Goal: Task Accomplishment & Management: Manage account settings

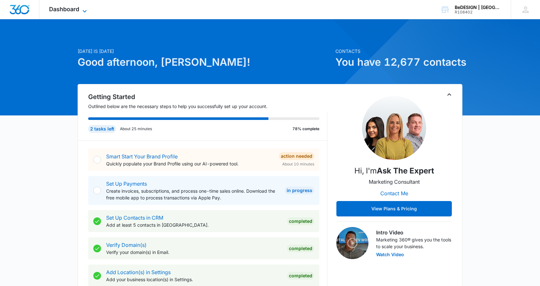
click at [73, 11] on span "Dashboard" at bounding box center [64, 9] width 30 height 7
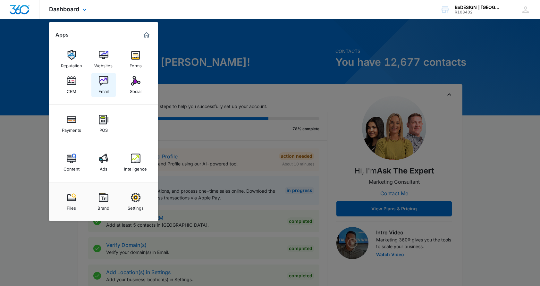
click at [106, 80] on img at bounding box center [104, 81] width 10 height 10
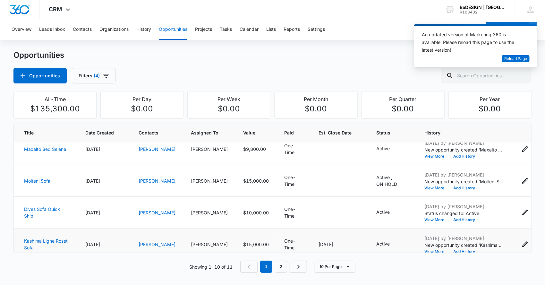
scroll to position [64, 0]
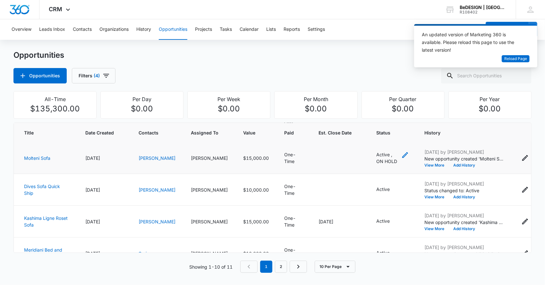
click at [402, 156] on icon "- - Select to Edit Field" at bounding box center [405, 155] width 6 height 6
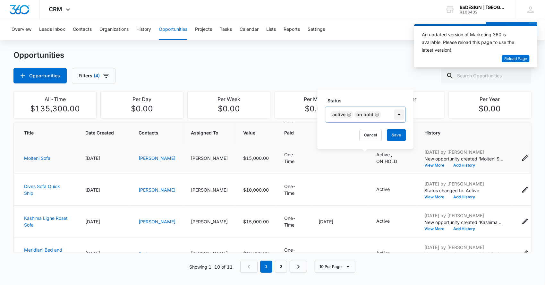
click at [376, 115] on icon "Remove ON HOLD" at bounding box center [376, 114] width 4 height 5
click at [367, 134] on button "Save" at bounding box center [368, 135] width 19 height 12
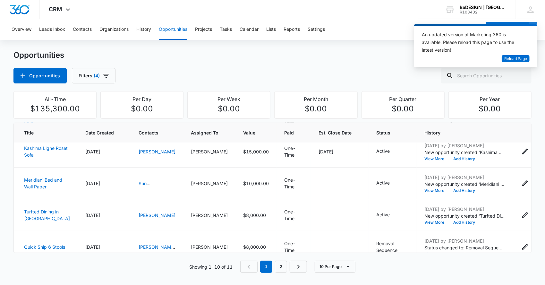
scroll to position [128, 0]
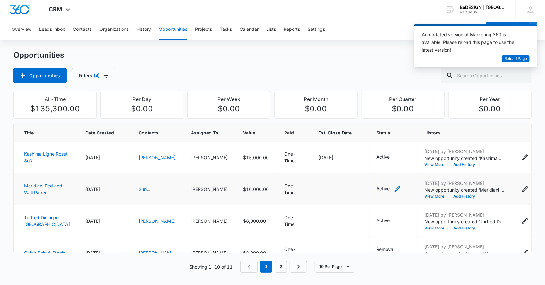
click at [394, 190] on icon "- - Select to Edit Field" at bounding box center [397, 189] width 6 height 6
click at [354, 148] on icon "Remove Active" at bounding box center [355, 148] width 4 height 5
click at [356, 146] on div "Status" at bounding box center [345, 148] width 28 height 14
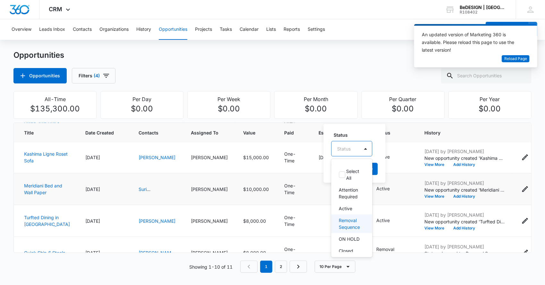
click at [350, 226] on p "Removal Sequence" at bounding box center [351, 223] width 24 height 13
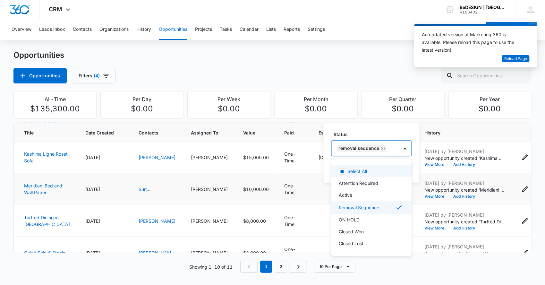
click at [394, 131] on label "Status" at bounding box center [374, 134] width 80 height 7
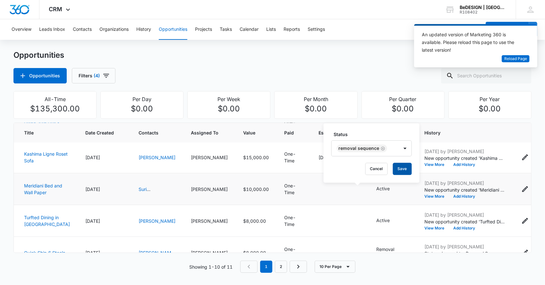
click at [397, 166] on button "Save" at bounding box center [402, 169] width 19 height 12
click at [393, 159] on icon "- - Select to Edit Field" at bounding box center [397, 157] width 8 height 8
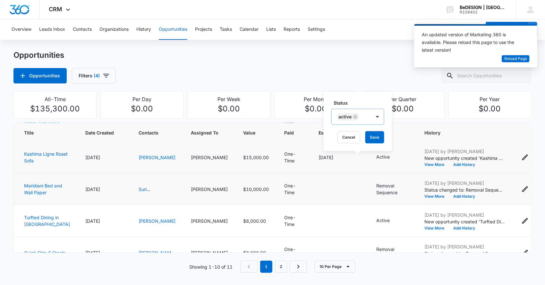
click at [355, 117] on icon "Remove Active" at bounding box center [355, 116] width 4 height 5
click at [357, 116] on div "Status" at bounding box center [345, 117] width 28 height 14
click at [351, 192] on p "Removal Sequence" at bounding box center [351, 191] width 24 height 13
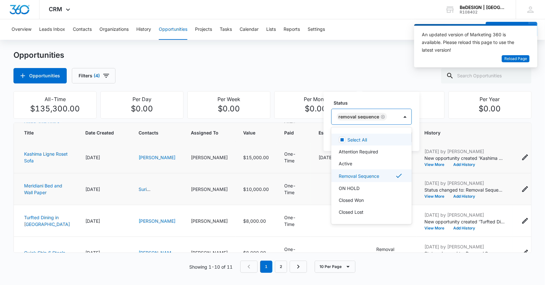
click at [390, 100] on label "Status" at bounding box center [374, 102] width 80 height 7
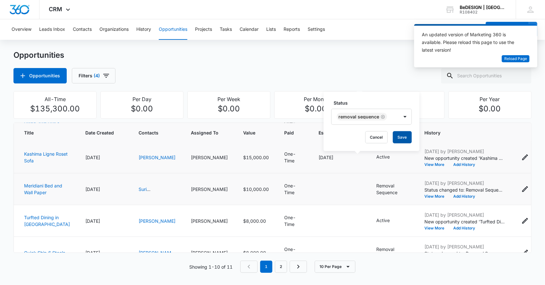
click at [400, 136] on button "Save" at bounding box center [402, 137] width 19 height 12
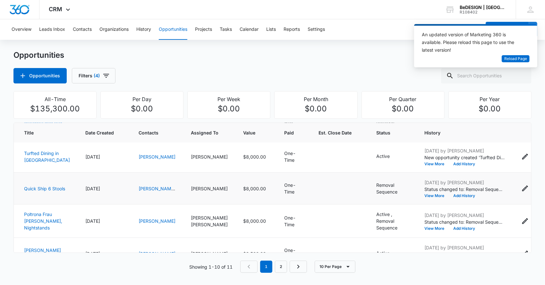
scroll to position [209, 0]
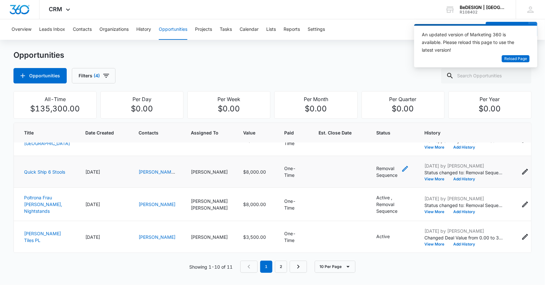
click at [401, 168] on icon "- - Select to Edit Field" at bounding box center [405, 169] width 8 height 8
click at [376, 127] on icon "Remove Removal Sequence" at bounding box center [376, 127] width 4 height 5
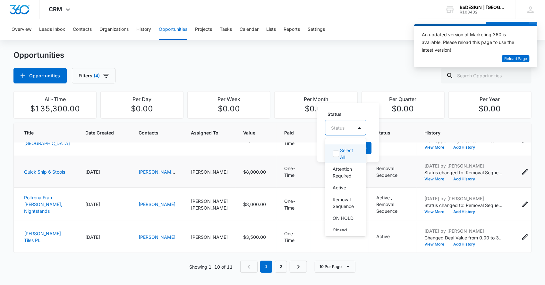
click at [342, 129] on div at bounding box center [337, 128] width 13 height 8
click at [340, 219] on p "Closed Lost" at bounding box center [344, 219] width 24 height 13
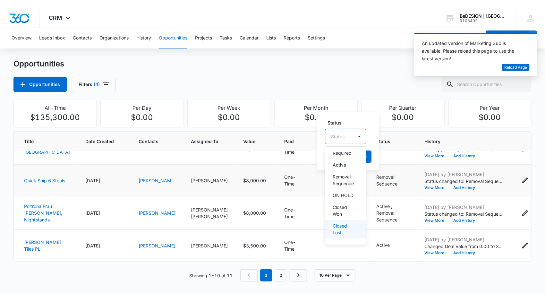
scroll to position [0, 0]
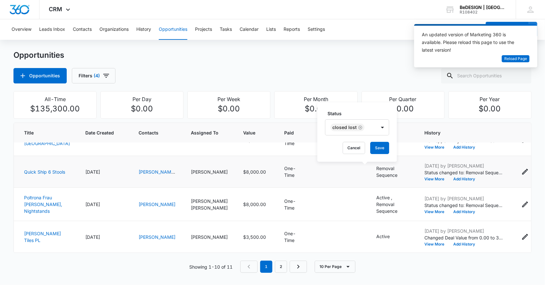
click at [371, 110] on div "Status Closed Lost Cancel Save" at bounding box center [356, 131] width 79 height 59
click at [380, 148] on button "Save" at bounding box center [379, 148] width 19 height 12
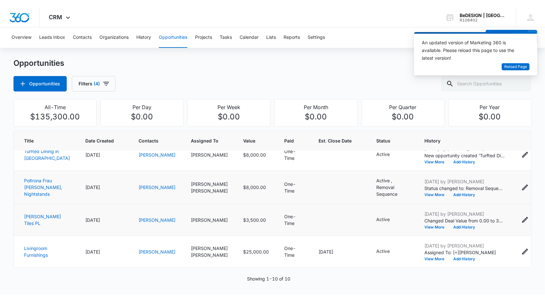
scroll to position [195, 0]
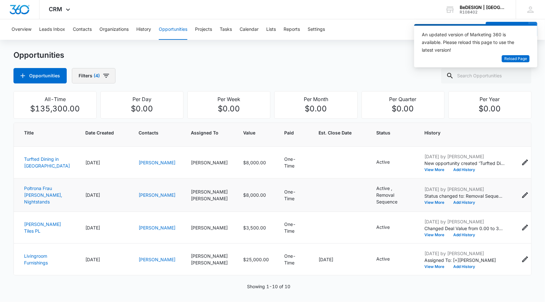
click at [87, 77] on button "Filters (4)" at bounding box center [94, 75] width 44 height 15
click at [149, 117] on icon "Show Assigned To filters" at bounding box center [148, 116] width 8 height 8
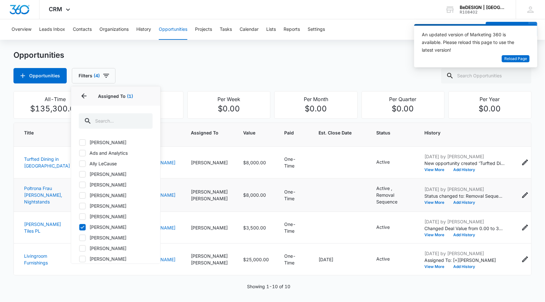
click at [82, 227] on icon at bounding box center [82, 227] width 6 height 6
click at [79, 227] on input "[PERSON_NAME]" at bounding box center [79, 227] width 0 height 0
checkbox input "false"
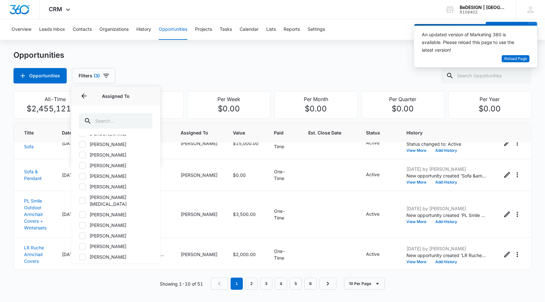
scroll to position [105, 0]
click at [80, 154] on icon at bounding box center [82, 154] width 6 height 6
click at [79, 154] on input "[PERSON_NAME]" at bounding box center [79, 153] width 0 height 0
checkbox input "true"
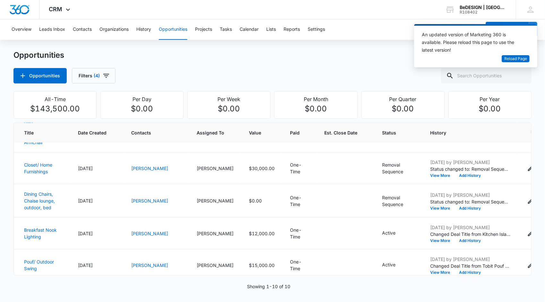
click at [178, 65] on div "Opportunities Opportunities Filters (4)" at bounding box center [271, 66] width 517 height 33
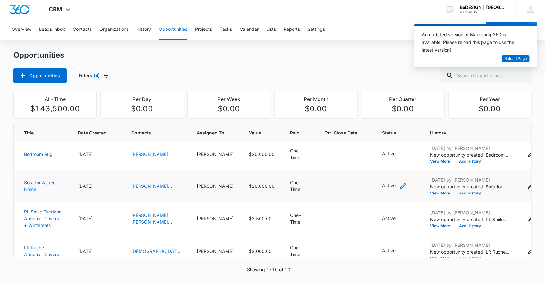
scroll to position [0, 0]
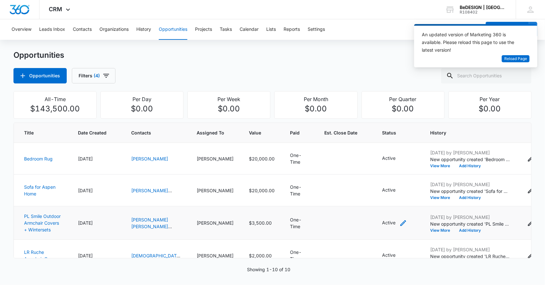
click at [382, 227] on div "Active" at bounding box center [394, 223] width 25 height 8
click at [357, 185] on icon "Remove Active" at bounding box center [356, 184] width 4 height 5
click at [357, 185] on div "Status" at bounding box center [352, 184] width 41 height 15
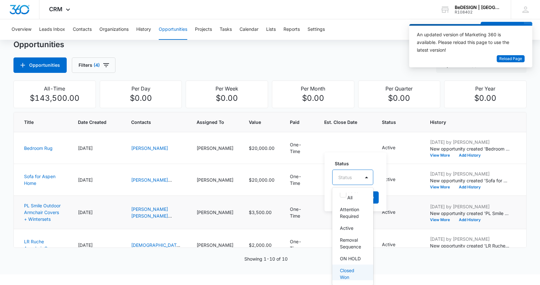
scroll to position [38, 0]
click at [347, 249] on p "Closed Won" at bounding box center [352, 250] width 24 height 13
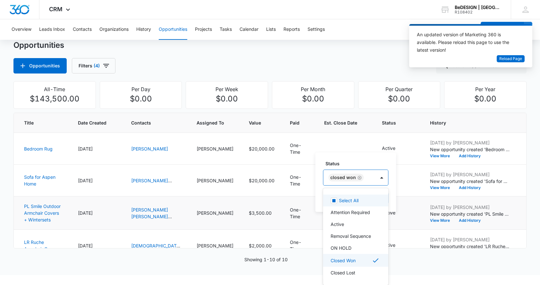
click at [369, 161] on div "Status option Closed Won, selected. 7 results available. Use Up and Down to cho…" at bounding box center [355, 181] width 81 height 59
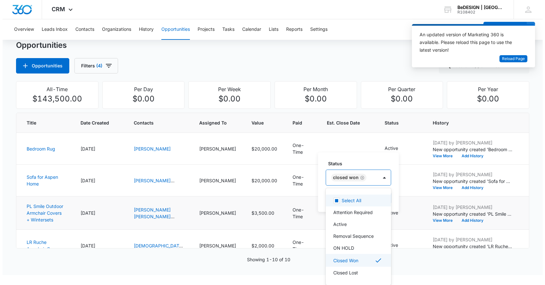
scroll to position [0, 0]
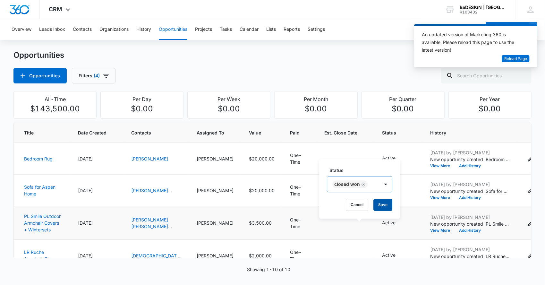
click at [385, 204] on button "Save" at bounding box center [382, 204] width 19 height 12
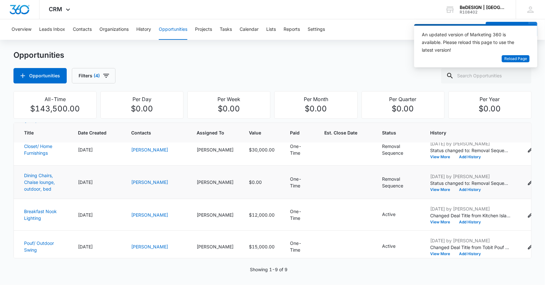
scroll to position [180, 0]
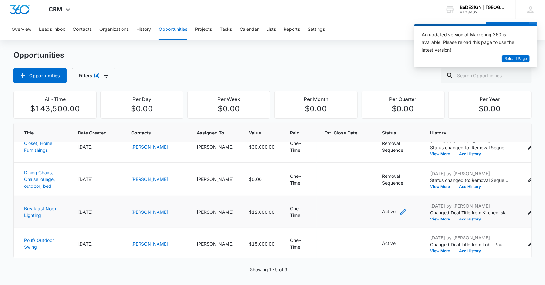
click at [399, 211] on icon "- - Select to Edit Field" at bounding box center [403, 212] width 8 height 8
click at [351, 164] on div at bounding box center [358, 163] width 67 height 15
click at [356, 169] on icon "Remove Active" at bounding box center [356, 169] width 4 height 5
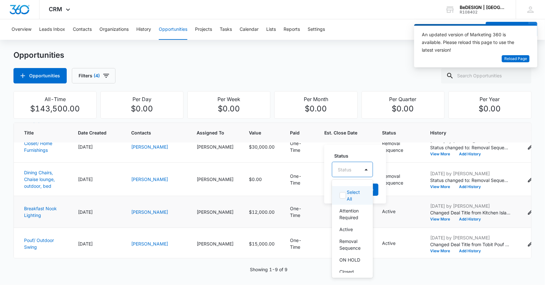
click at [356, 169] on div "Status" at bounding box center [346, 169] width 28 height 14
click at [347, 262] on p "ON HOLD" at bounding box center [349, 259] width 21 height 7
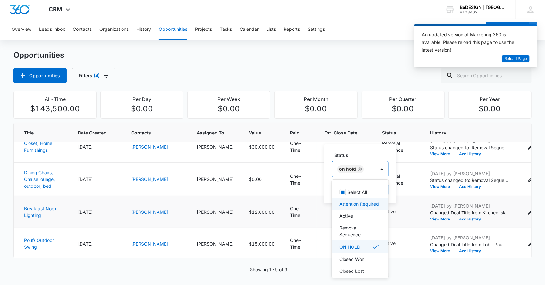
click at [374, 152] on label "Status" at bounding box center [362, 155] width 57 height 7
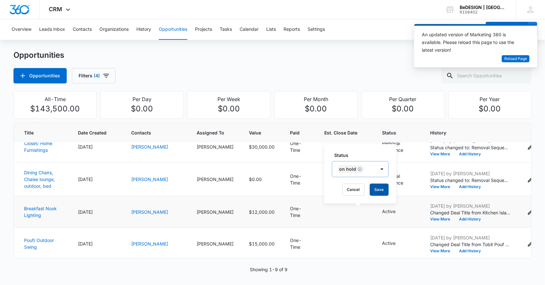
click at [378, 188] on button "Save" at bounding box center [379, 189] width 19 height 12
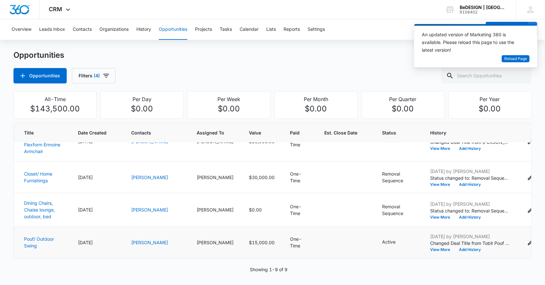
scroll to position [149, 0]
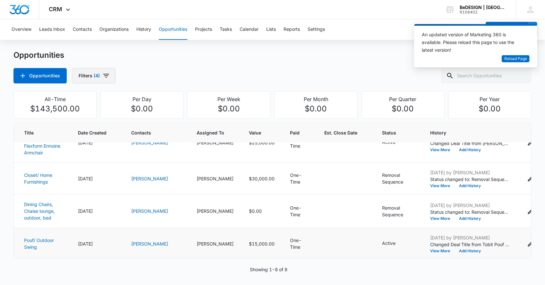
click at [102, 77] on icon "button" at bounding box center [106, 76] width 8 height 8
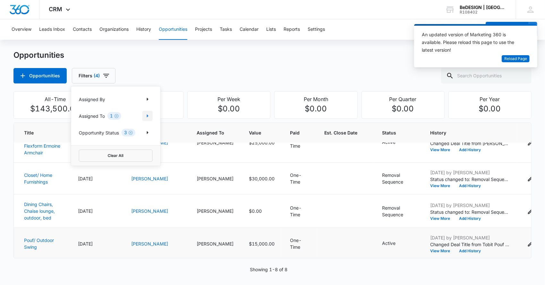
click at [148, 116] on icon "Show Assigned To filters" at bounding box center [148, 116] width 8 height 8
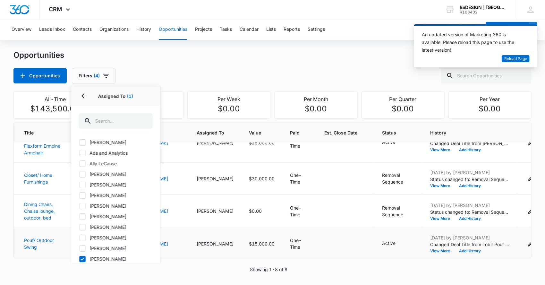
click at [82, 207] on icon at bounding box center [82, 206] width 6 height 6
click at [79, 206] on input "[PERSON_NAME]" at bounding box center [79, 205] width 0 height 0
checkbox input "true"
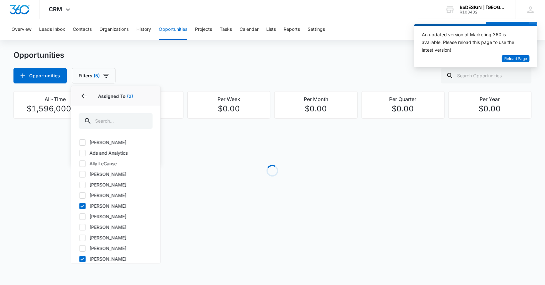
click at [81, 258] on icon at bounding box center [82, 259] width 6 height 6
click at [79, 258] on input "[PERSON_NAME]" at bounding box center [79, 258] width 0 height 0
checkbox input "false"
click at [179, 66] on div "Opportunities Opportunities Filters (4) Assigned By Assigned To 1 Assigned To (…" at bounding box center [271, 66] width 517 height 33
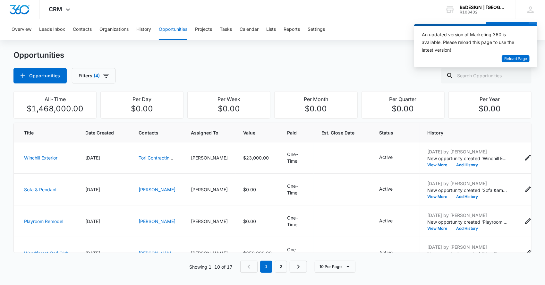
scroll to position [0, 0]
click at [332, 262] on button "10 Per Page" at bounding box center [334, 266] width 41 height 12
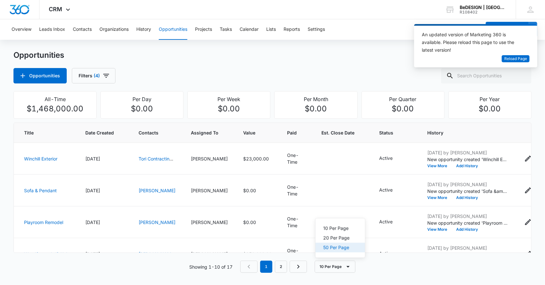
click at [328, 247] on div "50 Per Page" at bounding box center [336, 247] width 26 height 4
click at [396, 157] on icon "- - Select to Edit Field" at bounding box center [400, 159] width 8 height 8
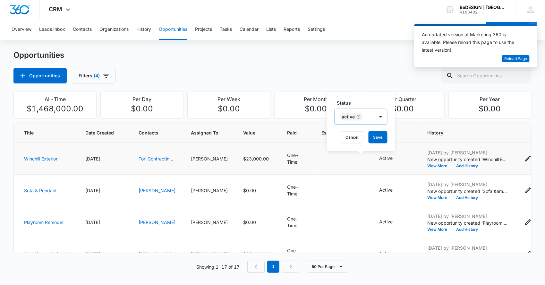
click at [360, 117] on icon "Remove Active" at bounding box center [358, 117] width 4 height 4
click at [353, 115] on div at bounding box center [346, 117] width 13 height 8
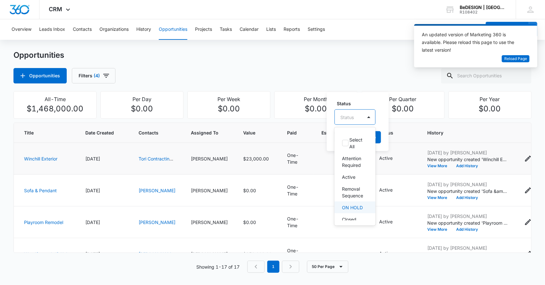
scroll to position [38, 0]
click at [347, 186] on p "Closed Won" at bounding box center [354, 190] width 24 height 13
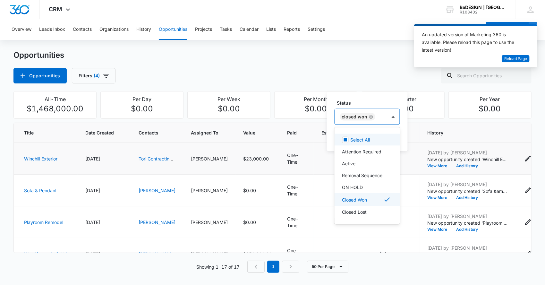
click at [375, 101] on label "Status" at bounding box center [369, 102] width 65 height 7
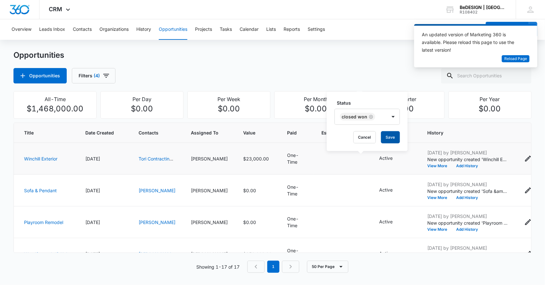
click at [393, 138] on button "Save" at bounding box center [390, 137] width 19 height 12
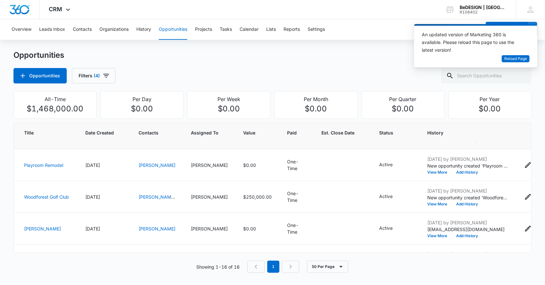
scroll to position [32, 0]
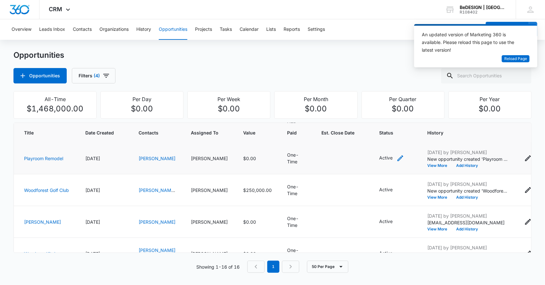
click at [397, 157] on icon "- - Select to Edit Field" at bounding box center [400, 158] width 6 height 6
click at [360, 116] on icon "Remove Active" at bounding box center [358, 116] width 4 height 4
click at [355, 118] on div "Status" at bounding box center [349, 116] width 28 height 14
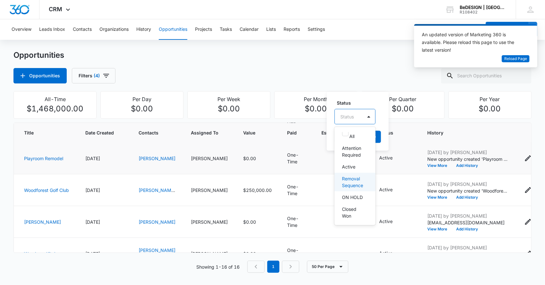
scroll to position [38, 0]
click at [347, 191] on p "Closed Won" at bounding box center [354, 190] width 24 height 13
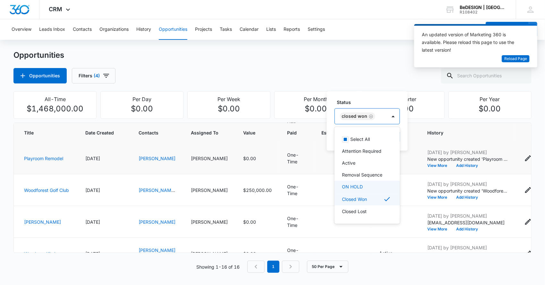
scroll to position [0, 0]
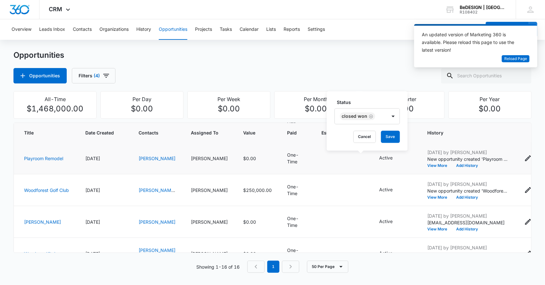
click at [375, 98] on div "Status Closed Won Cancel Save" at bounding box center [367, 120] width 81 height 59
click at [389, 137] on button "Save" at bounding box center [390, 136] width 19 height 12
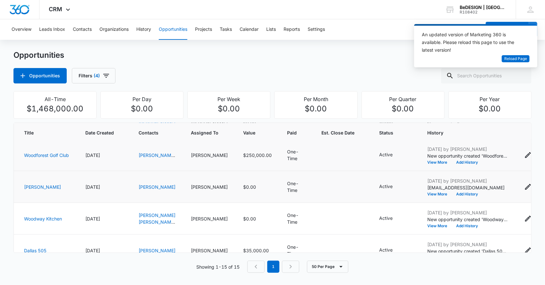
scroll to position [32, 0]
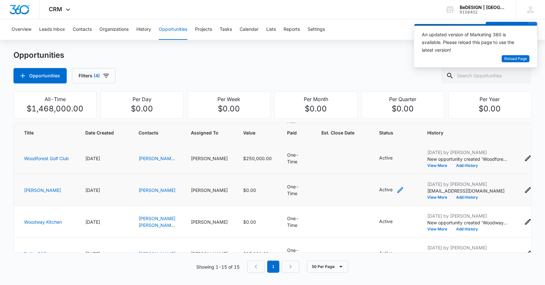
click at [396, 188] on icon "- - Select to Edit Field" at bounding box center [400, 190] width 8 height 8
click at [313, 186] on td at bounding box center [342, 190] width 58 height 32
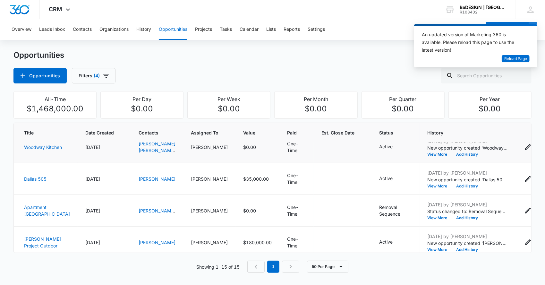
scroll to position [128, 0]
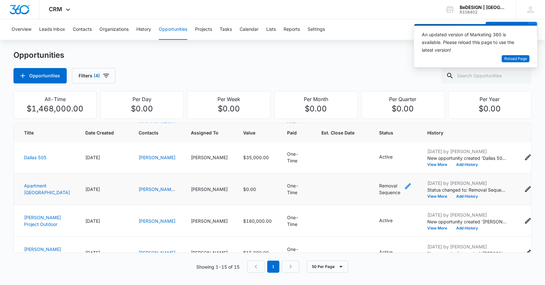
click at [405, 184] on icon "- - Select to Edit Field" at bounding box center [408, 186] width 6 height 6
click at [379, 145] on icon "Remove Removal Sequence" at bounding box center [378, 143] width 4 height 5
click at [345, 144] on div at bounding box center [339, 144] width 13 height 8
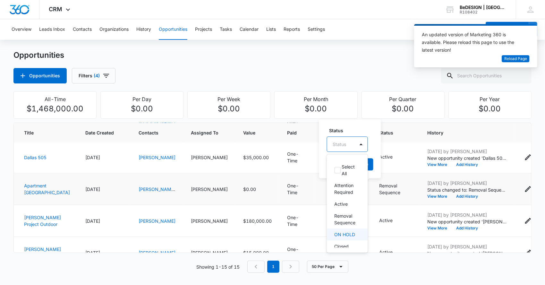
scroll to position [38, 0]
click at [342, 233] on p "Closed Lost" at bounding box center [346, 236] width 24 height 13
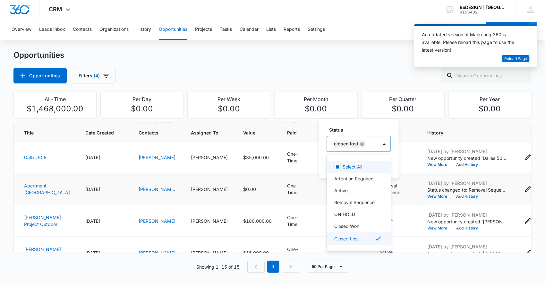
click at [367, 128] on label "Status" at bounding box center [361, 129] width 64 height 7
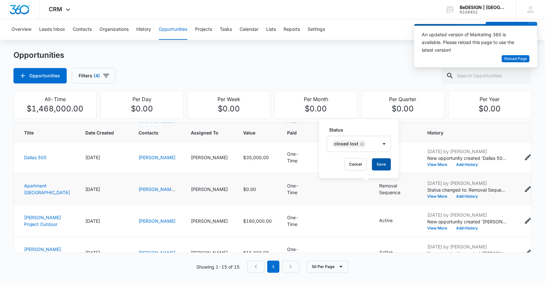
click at [380, 162] on button "Save" at bounding box center [381, 164] width 19 height 12
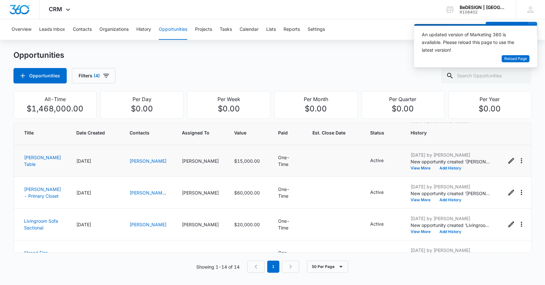
scroll to position [192, 0]
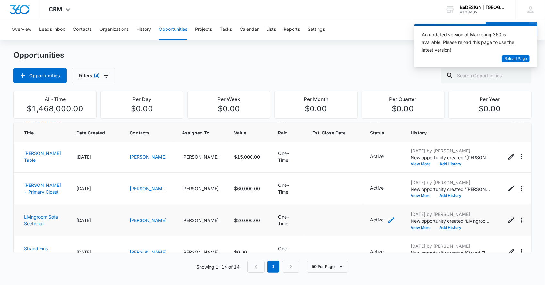
click at [387, 218] on icon "- - Select to Edit Field" at bounding box center [391, 220] width 8 height 8
click at [371, 178] on icon "Remove Active" at bounding box center [369, 177] width 4 height 5
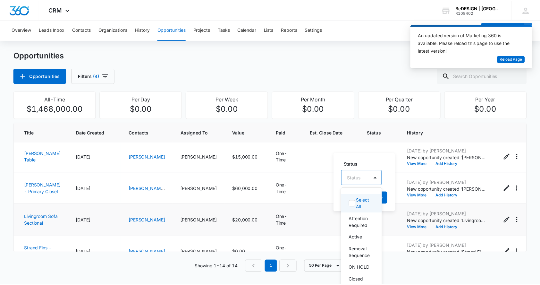
scroll to position [4, 0]
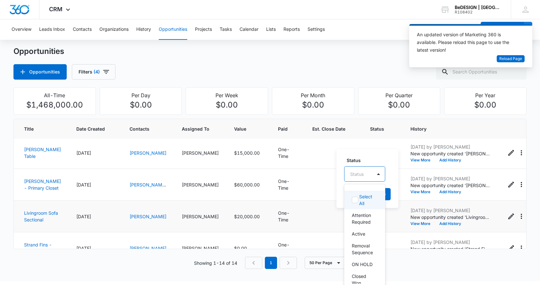
click at [371, 178] on div "Status" at bounding box center [358, 174] width 28 height 14
click at [368, 246] on p "Removal Sequence" at bounding box center [364, 248] width 24 height 13
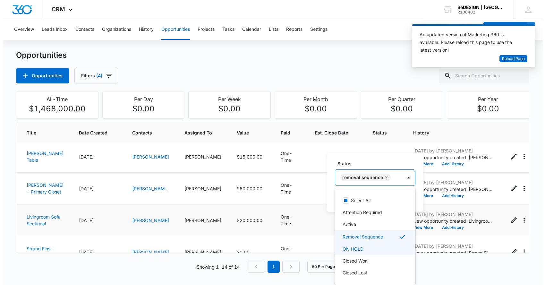
scroll to position [0, 0]
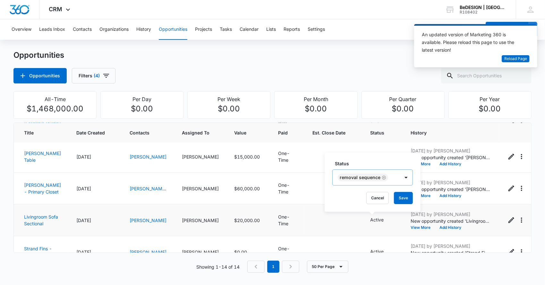
click at [329, 176] on div "Status Removal Sequence Cancel Save" at bounding box center [372, 181] width 96 height 59
click at [404, 198] on button "Save" at bounding box center [403, 198] width 19 height 12
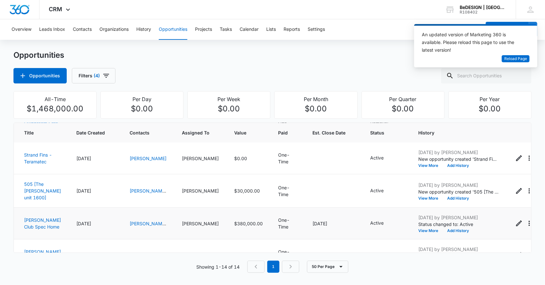
scroll to position [318, 0]
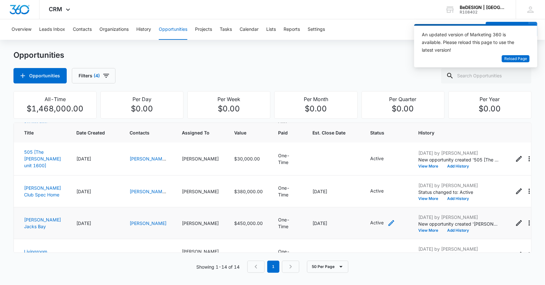
click at [387, 223] on icon "- - Select to Edit Field" at bounding box center [391, 223] width 8 height 8
click at [359, 183] on icon "Remove Active" at bounding box center [358, 183] width 4 height 5
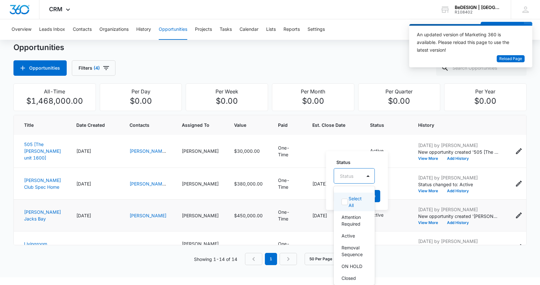
scroll to position [321, 0]
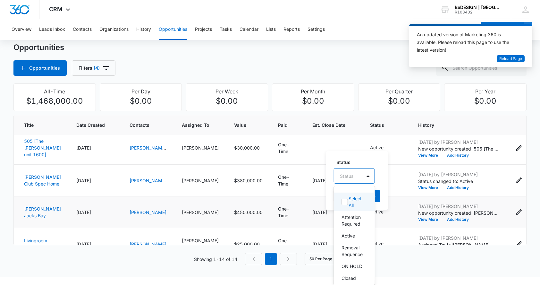
click at [359, 183] on div "Status" at bounding box center [354, 175] width 41 height 15
click at [355, 232] on p "ON HOLD" at bounding box center [351, 235] width 21 height 7
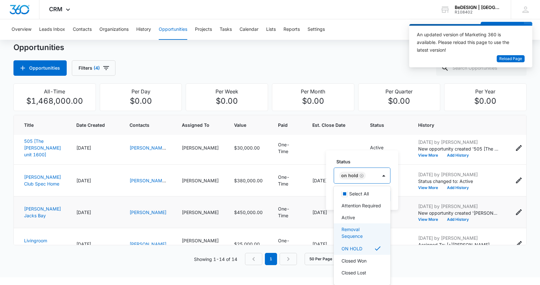
scroll to position [12, 0]
click at [369, 159] on div "Status option ON HOLD, selected. 7 results available. Use Up and Down to choose…" at bounding box center [362, 179] width 72 height 59
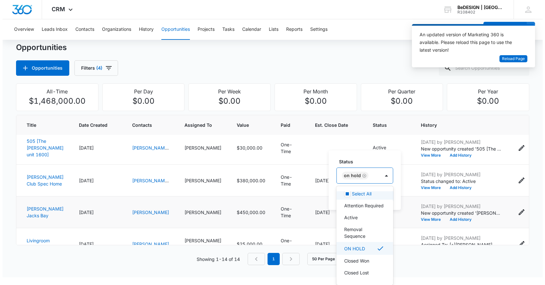
scroll to position [318, 0]
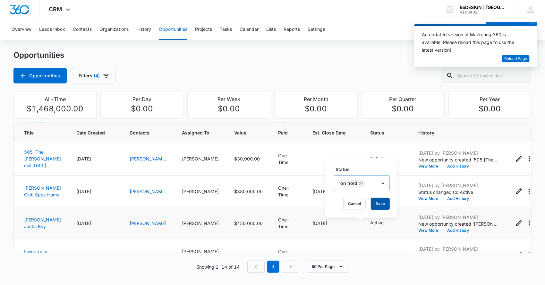
click at [383, 203] on button "Save" at bounding box center [380, 203] width 19 height 12
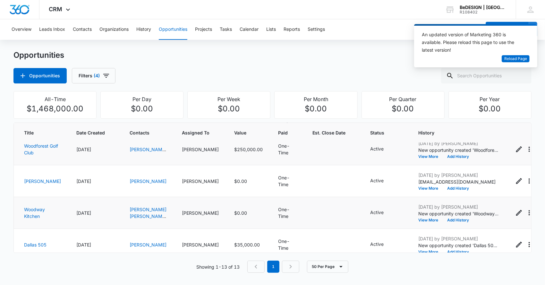
scroll to position [64, 0]
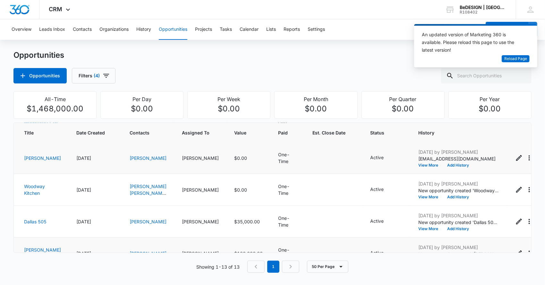
click at [234, 156] on span "$0.00" at bounding box center [240, 157] width 13 height 5
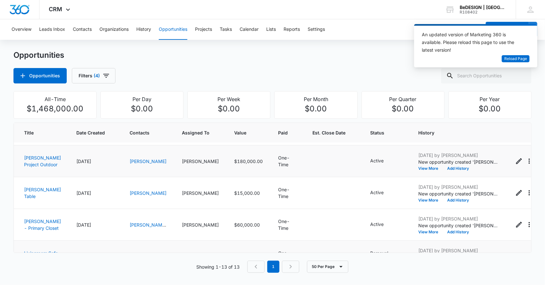
scroll to position [160, 0]
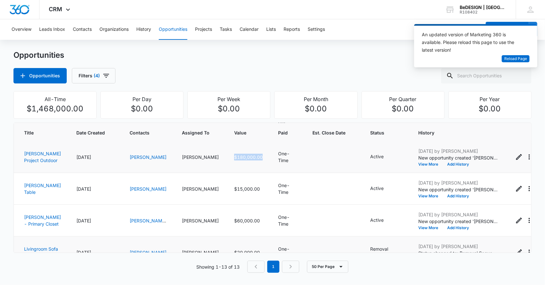
drag, startPoint x: 210, startPoint y: 156, endPoint x: 246, endPoint y: 156, distance: 35.9
click at [246, 156] on td "$180,000.00" at bounding box center [248, 157] width 44 height 32
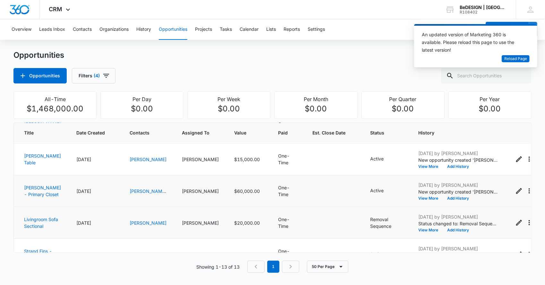
scroll to position [192, 0]
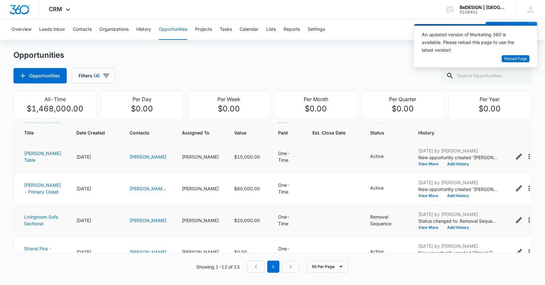
click at [188, 160] on div "[PERSON_NAME]" at bounding box center [200, 156] width 37 height 7
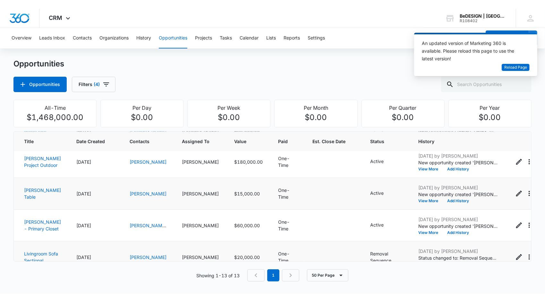
scroll to position [160, 0]
